Goal: Check status

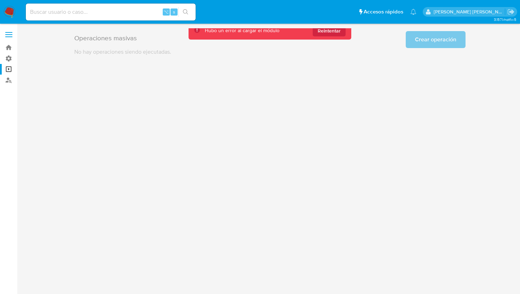
click at [76, 12] on input at bounding box center [111, 11] width 170 height 9
paste input "1738634292"
type input "1738634292"
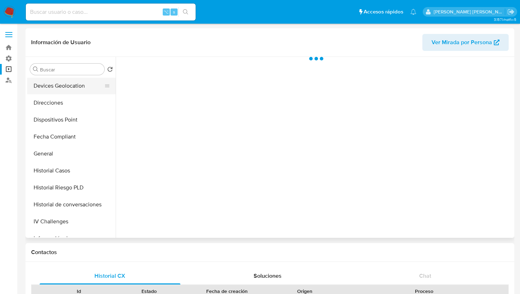
scroll to position [127, 0]
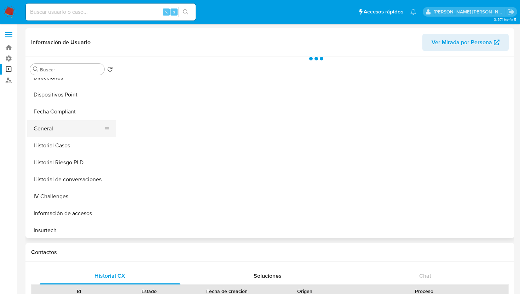
click at [63, 131] on button "General" at bounding box center [68, 128] width 83 height 17
select select "10"
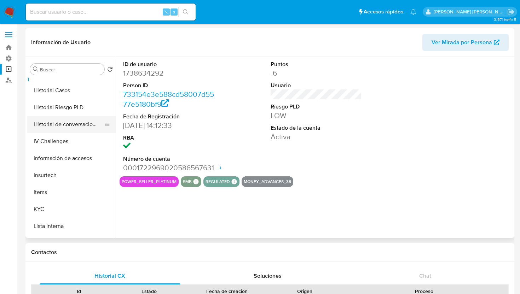
scroll to position [265, 0]
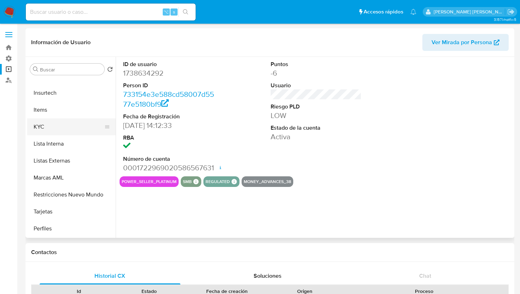
click at [53, 129] on button "KYC" at bounding box center [68, 127] width 83 height 17
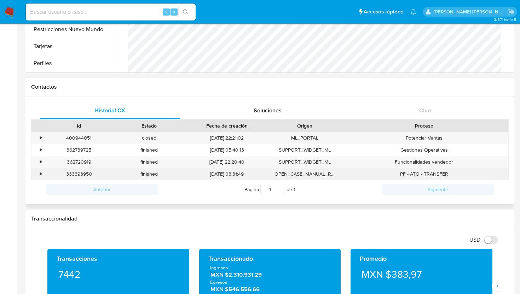
scroll to position [0, 0]
